Goal: Ask a question: Seek information or help from site administrators or community

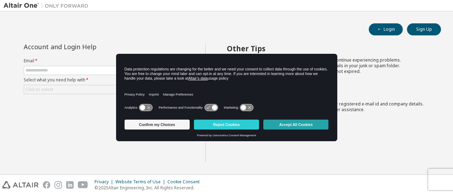
click at [285, 121] on button "Accept All Cookies" at bounding box center [296, 125] width 65 height 10
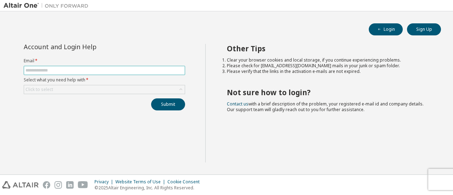
click at [135, 71] on input "text" at bounding box center [105, 71] width 158 height 6
type input "**********"
click at [87, 87] on div "Click to select" at bounding box center [104, 89] width 161 height 9
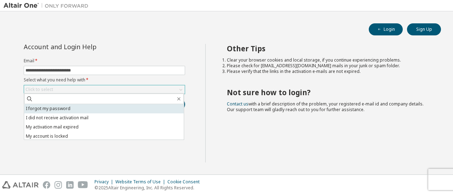
click at [83, 108] on li "I forgot my password" at bounding box center [104, 108] width 160 height 9
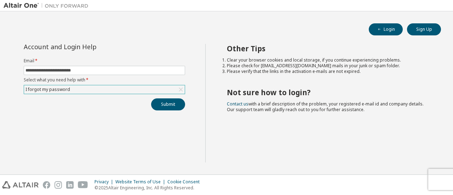
click at [159, 109] on div "**********" at bounding box center [105, 103] width 202 height 119
click at [165, 104] on button "Submit" at bounding box center [168, 104] width 34 height 12
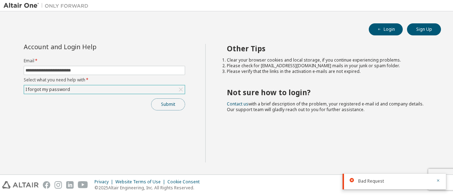
click at [165, 104] on button "Submit" at bounding box center [168, 104] width 34 height 12
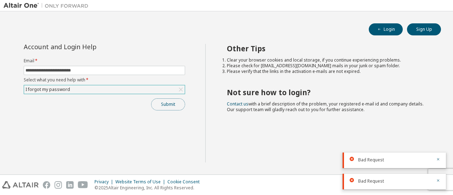
click at [169, 105] on button "Submit" at bounding box center [168, 104] width 34 height 12
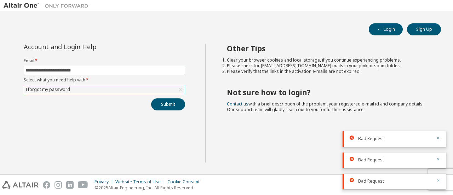
click at [439, 137] on icon "button" at bounding box center [438, 138] width 4 height 4
click at [438, 159] on icon "button" at bounding box center [438, 159] width 2 height 2
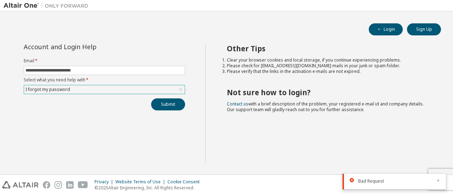
click at [440, 179] on icon "button" at bounding box center [438, 181] width 4 height 4
click at [108, 87] on div "I forgot my password" at bounding box center [104, 89] width 161 height 9
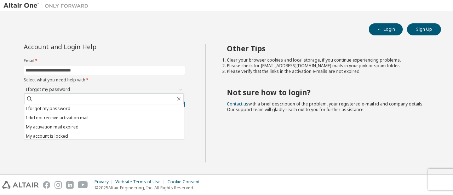
click at [120, 154] on div "**********" at bounding box center [105, 103] width 202 height 119
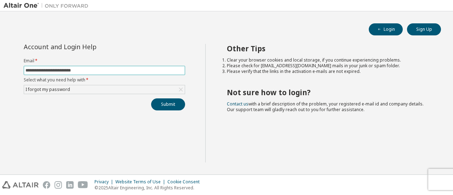
click at [112, 68] on input "**********" at bounding box center [105, 71] width 158 height 6
click at [167, 103] on button "Submit" at bounding box center [168, 104] width 34 height 12
click at [258, 29] on div "Login Sign Up" at bounding box center [226, 29] width 429 height 12
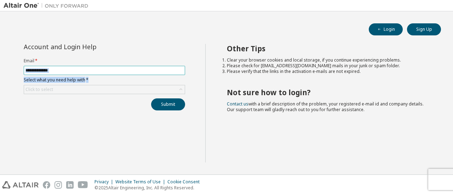
drag, startPoint x: 132, startPoint y: 77, endPoint x: 141, endPoint y: 70, distance: 10.4
click at [141, 70] on form "Email * Select what you need help with * Click to select" at bounding box center [105, 76] width 162 height 36
click at [141, 70] on input "text" at bounding box center [105, 71] width 158 height 6
type input "**********"
click at [132, 85] on div "Click to select" at bounding box center [104, 89] width 161 height 9
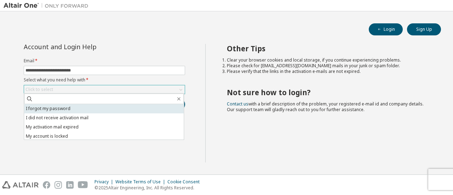
click at [115, 106] on li "I forgot my password" at bounding box center [104, 108] width 160 height 9
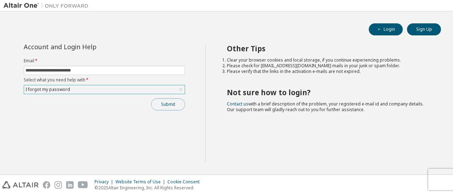
click at [162, 104] on button "Submit" at bounding box center [168, 104] width 34 height 12
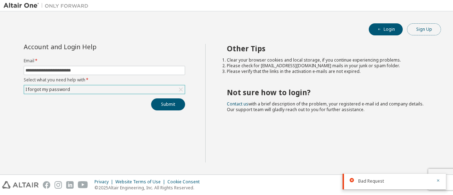
click at [415, 24] on button "Sign Up" at bounding box center [424, 29] width 34 height 12
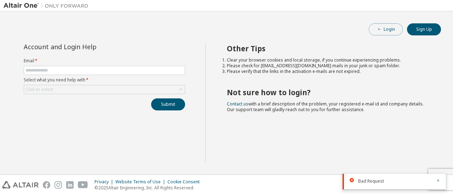
click at [382, 34] on button "Login" at bounding box center [386, 29] width 34 height 12
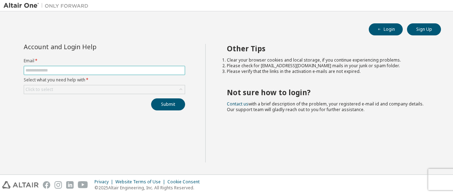
click at [128, 68] on input "text" at bounding box center [105, 71] width 158 height 6
drag, startPoint x: 45, startPoint y: 70, endPoint x: 157, endPoint y: 59, distance: 112.5
click at [157, 59] on form "**********" at bounding box center [105, 76] width 162 height 36
type input "**********"
click at [75, 86] on div "Click to select" at bounding box center [104, 89] width 161 height 9
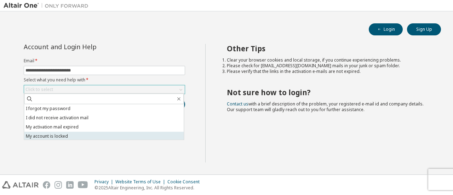
click at [71, 139] on li "My account is locked" at bounding box center [104, 136] width 160 height 9
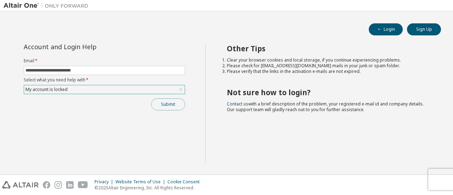
click at [164, 103] on button "Submit" at bounding box center [168, 104] width 34 height 12
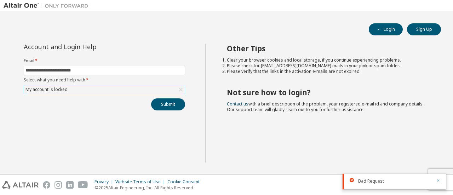
click at [164, 87] on div "My account is locked" at bounding box center [104, 89] width 161 height 9
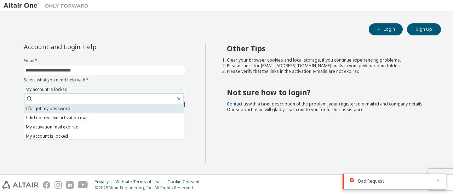
click at [102, 111] on li "I forgot my password" at bounding box center [104, 108] width 160 height 9
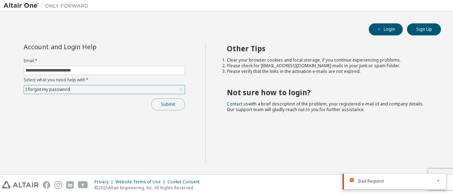
click at [180, 108] on button "Submit" at bounding box center [168, 104] width 34 height 12
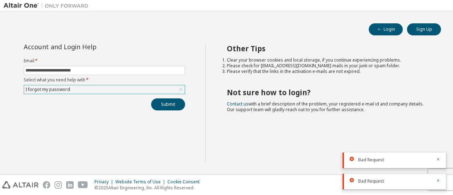
click at [107, 92] on div "I forgot my password" at bounding box center [104, 89] width 161 height 9
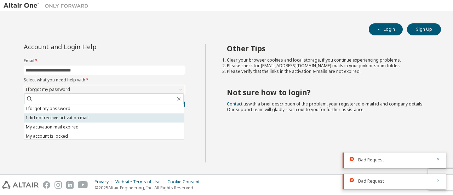
click at [72, 119] on li "I did not receive activation mail" at bounding box center [104, 117] width 160 height 9
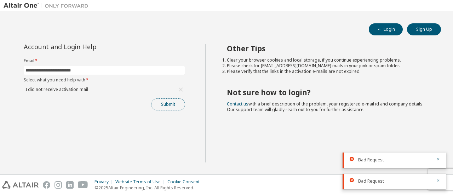
click at [158, 106] on button "Submit" at bounding box center [168, 104] width 34 height 12
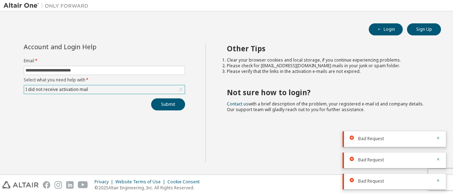
click at [110, 85] on div "I did not receive activation mail" at bounding box center [104, 89] width 161 height 9
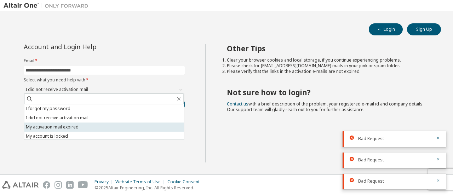
click at [40, 123] on li "My activation mail expired" at bounding box center [104, 127] width 160 height 9
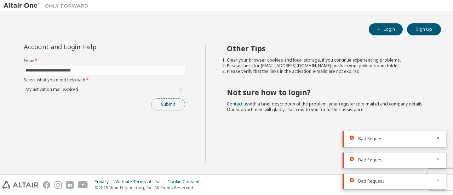
click at [159, 98] on button "Submit" at bounding box center [168, 104] width 34 height 12
